Goal: Information Seeking & Learning: Learn about a topic

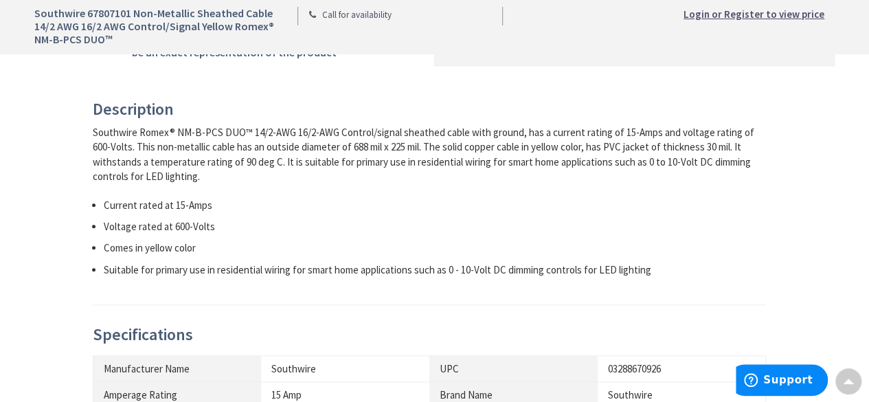
scroll to position [755, 0]
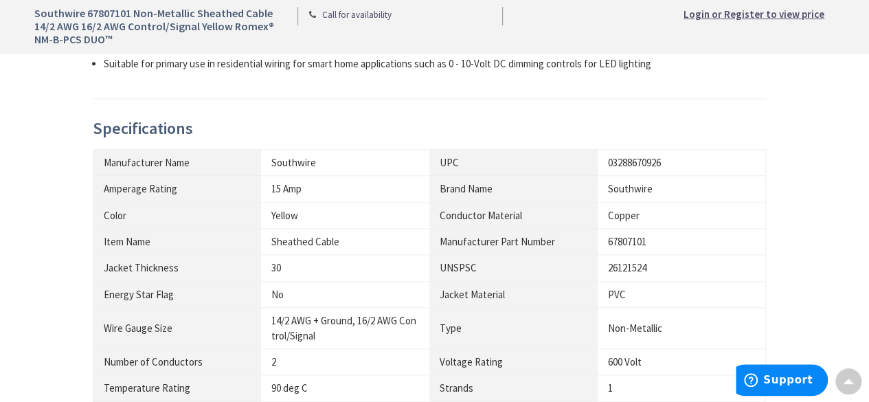
click at [290, 240] on div "Sheathed Cable" at bounding box center [345, 241] width 148 height 14
copy div "Sheathed"
click at [303, 264] on div "30" at bounding box center [345, 267] width 148 height 14
drag, startPoint x: 268, startPoint y: 244, endPoint x: 364, endPoint y: 244, distance: 96.1
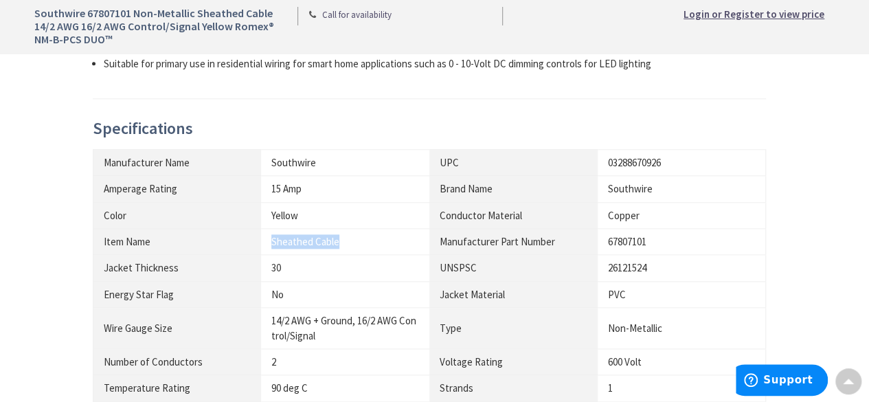
click at [364, 244] on td "Sheathed Cable" at bounding box center [345, 241] width 168 height 26
copy div "Sheathed Cable"
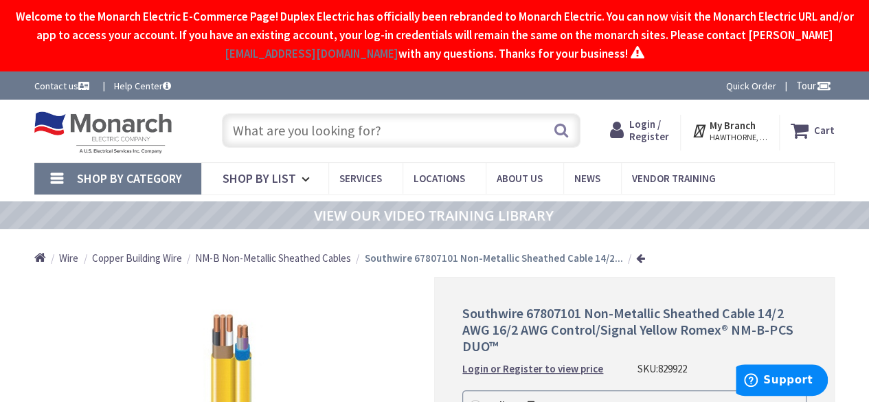
scroll to position [480, 0]
